Goal: Find specific page/section: Locate a particular part of the current website

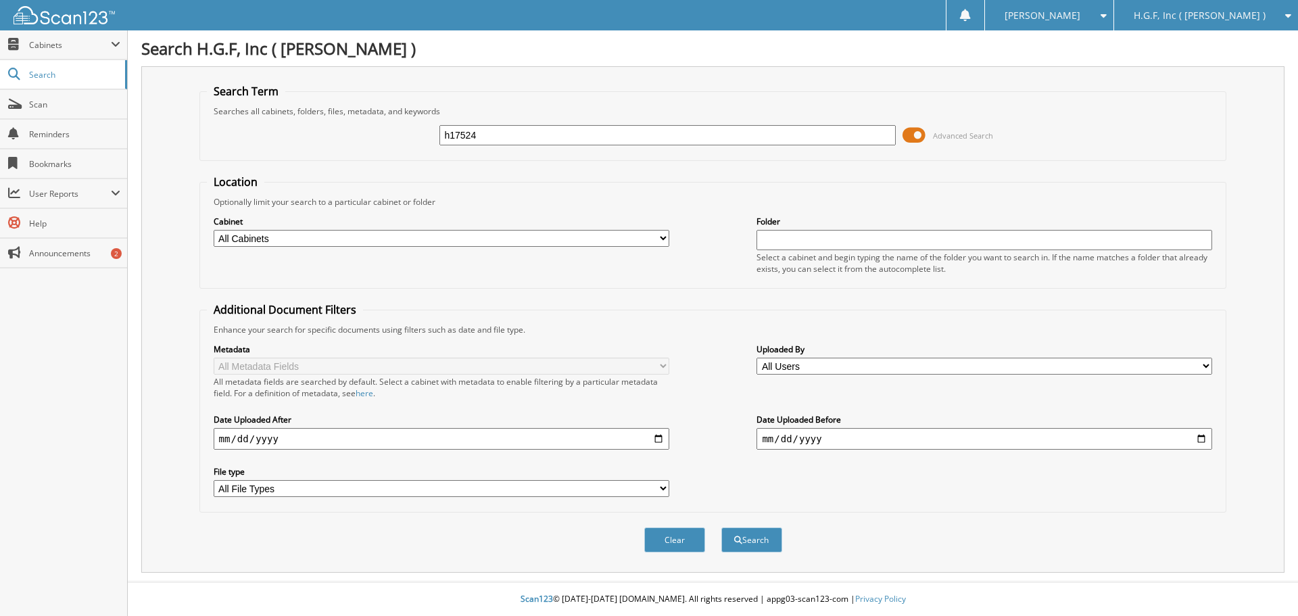
type input "h17524"
click at [721, 527] on button "Search" at bounding box center [751, 539] width 61 height 25
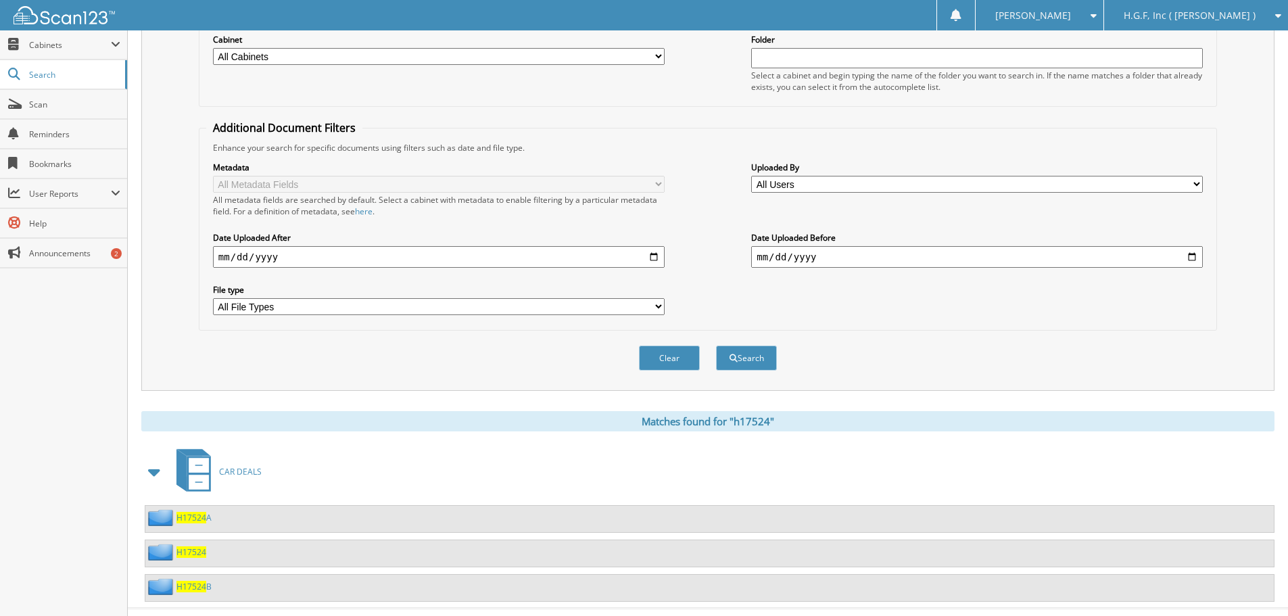
scroll to position [203, 0]
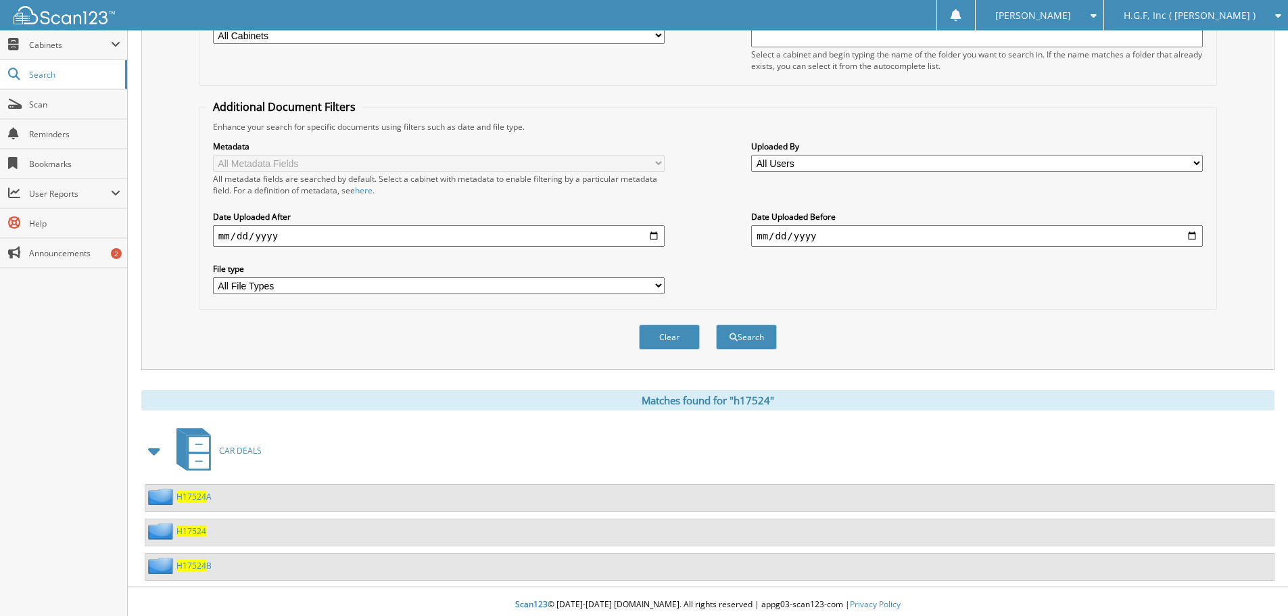
click at [194, 531] on span "H17524" at bounding box center [191, 530] width 30 height 11
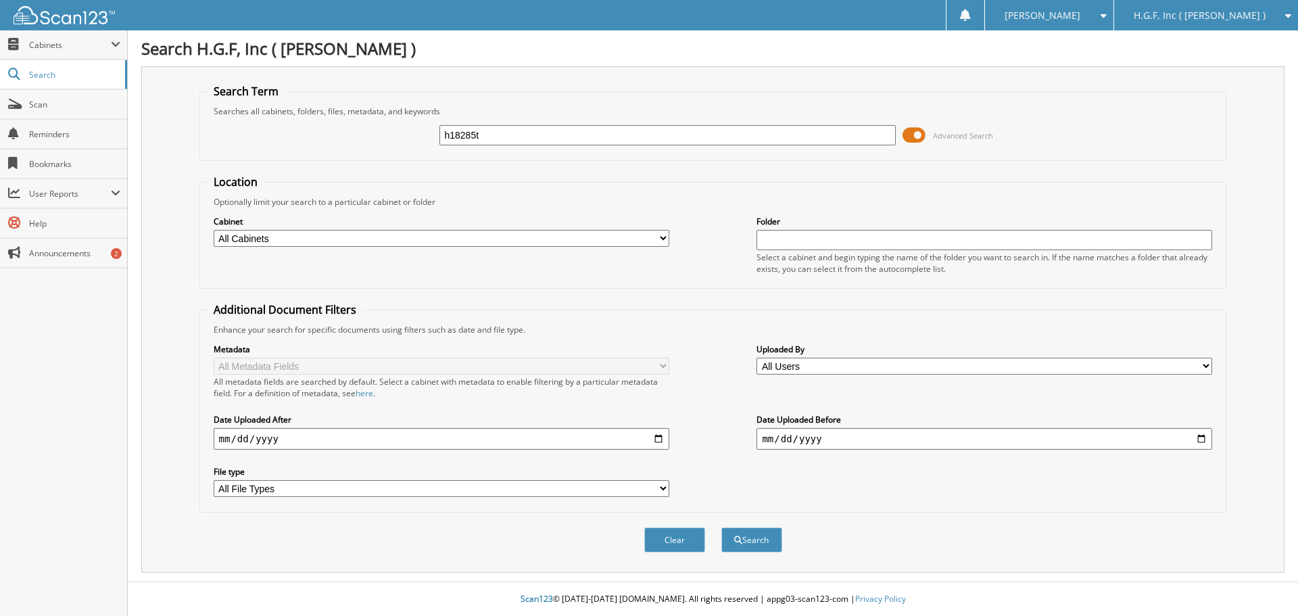
type input "h18285t"
click at [721, 527] on button "Search" at bounding box center [751, 539] width 61 height 25
